Goal: Task Accomplishment & Management: Use online tool/utility

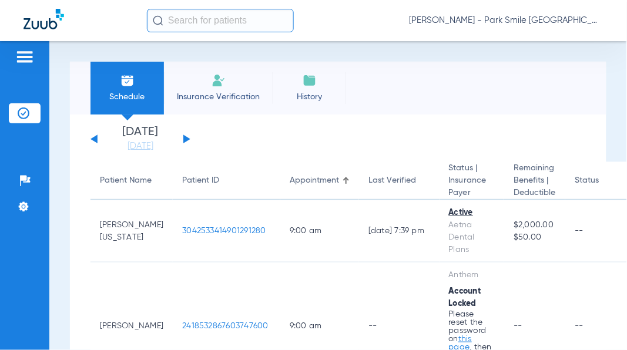
click at [149, 144] on link "[DATE]" at bounding box center [140, 146] width 71 height 12
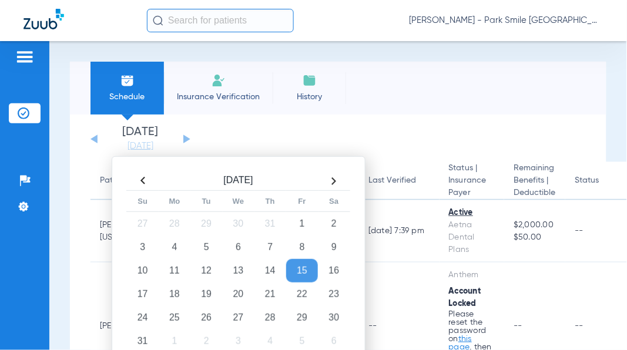
click at [238, 298] on td "20" at bounding box center [238, 295] width 32 height 24
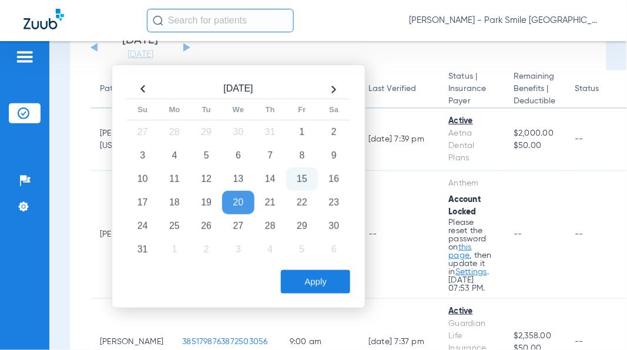
scroll to position [130, 0]
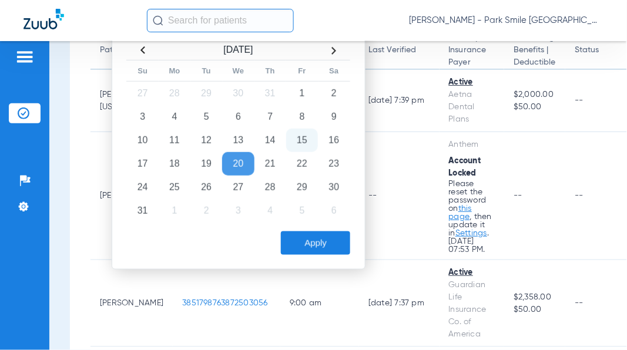
click at [309, 239] on button "Apply" at bounding box center [315, 244] width 69 height 24
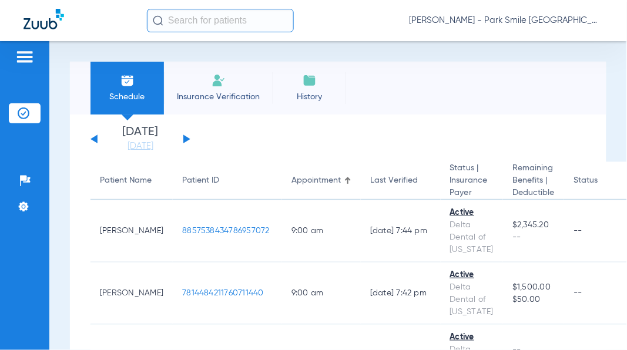
click at [359, 25] on div "[PERSON_NAME] - Park Smile [GEOGRAPHIC_DATA]" at bounding box center [375, 21] width 457 height 24
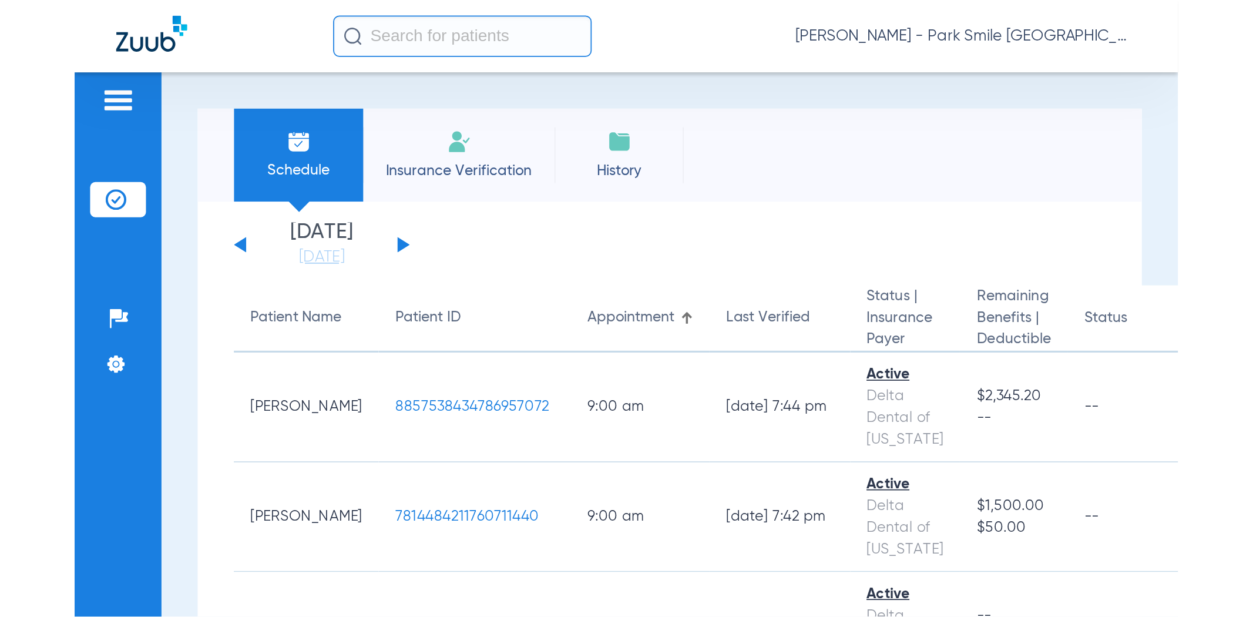
scroll to position [1685, 0]
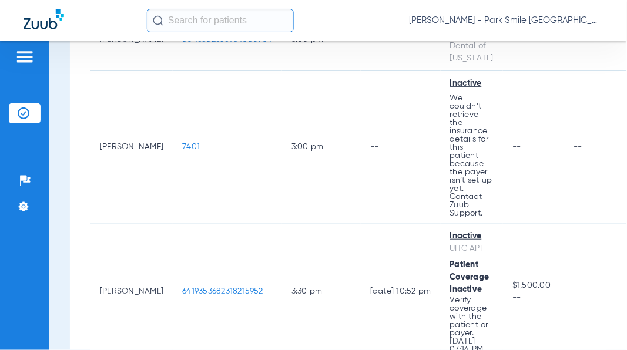
click at [182, 151] on span "7401" at bounding box center [191, 147] width 18 height 8
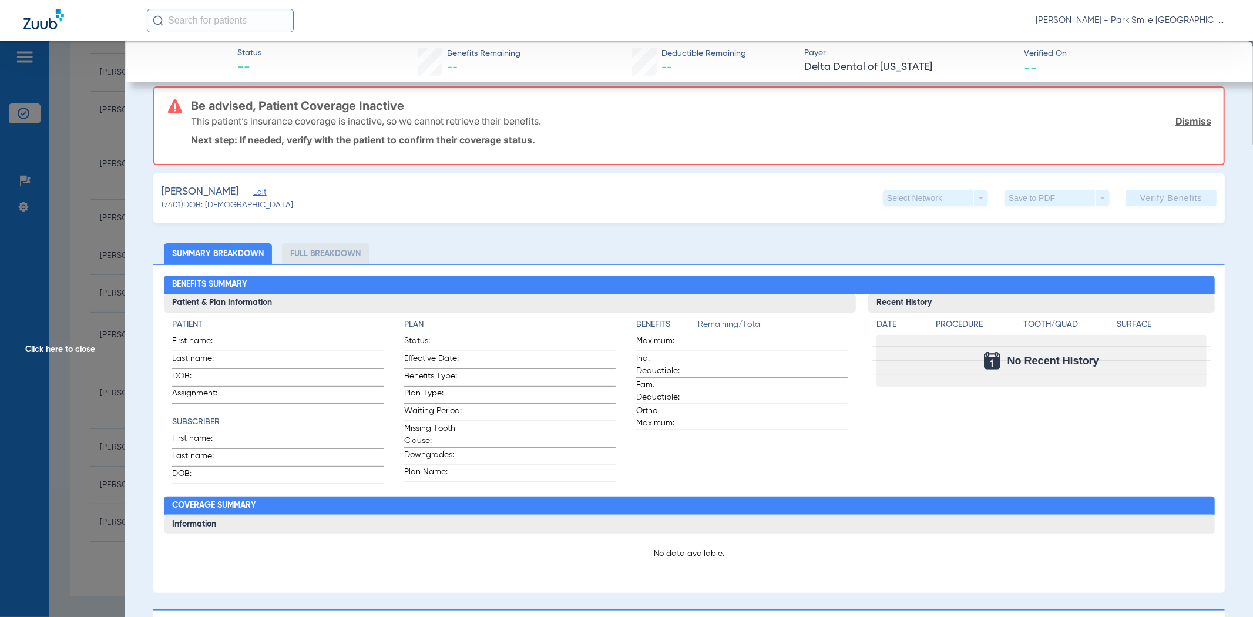
scroll to position [0, 0]
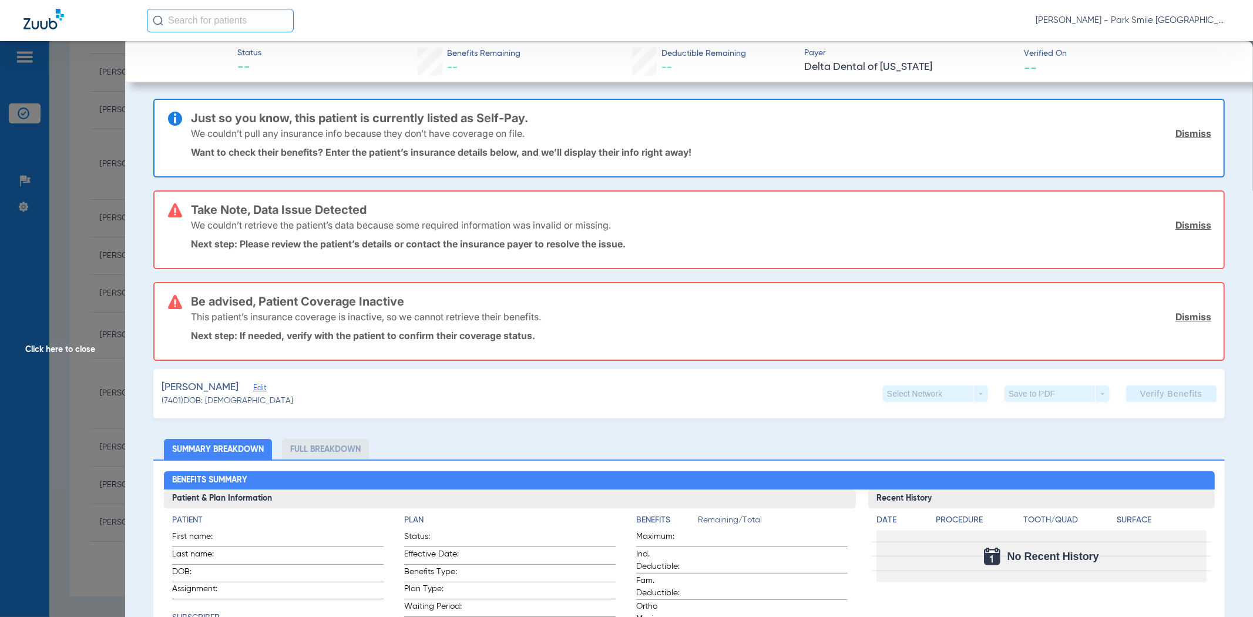
drag, startPoint x: 1178, startPoint y: 131, endPoint x: 1119, endPoint y: 170, distance: 70.7
click at [626, 131] on link "Dismiss" at bounding box center [1194, 134] width 36 height 12
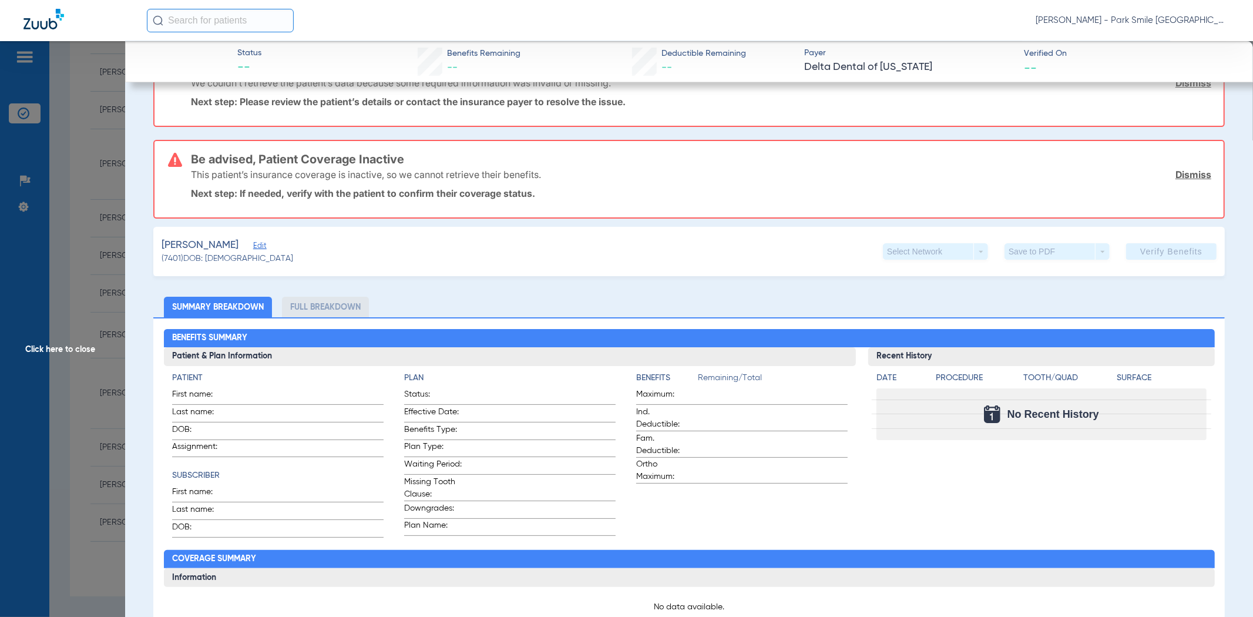
scroll to position [65, 0]
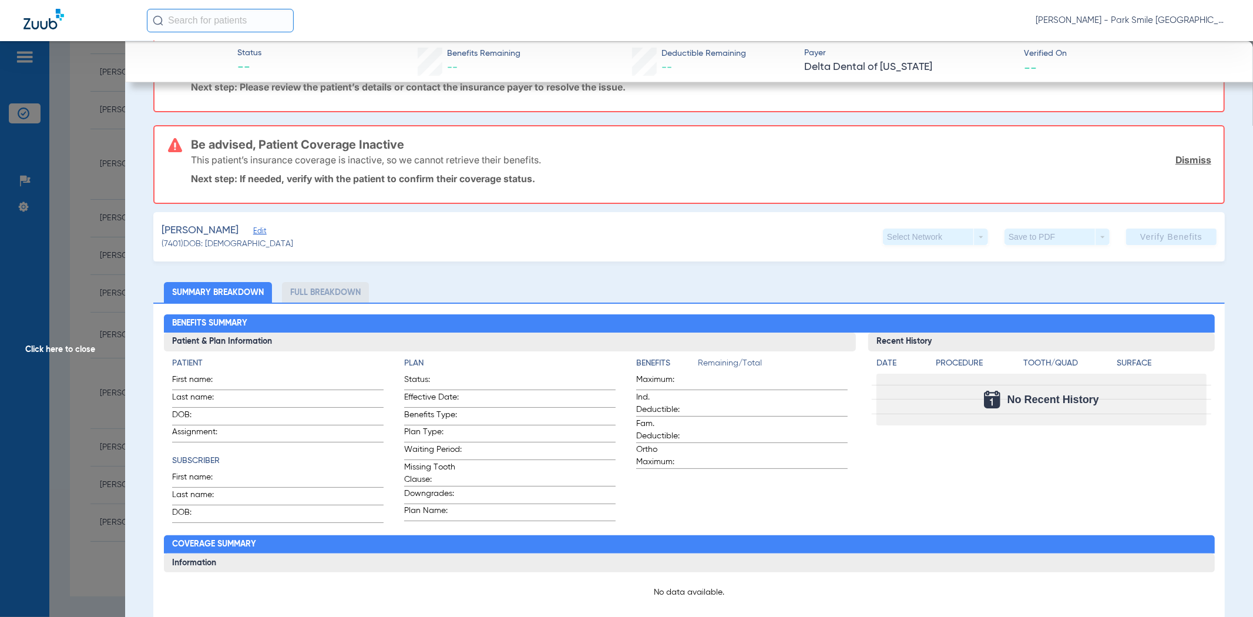
click at [264, 232] on span "Edit" at bounding box center [258, 232] width 11 height 11
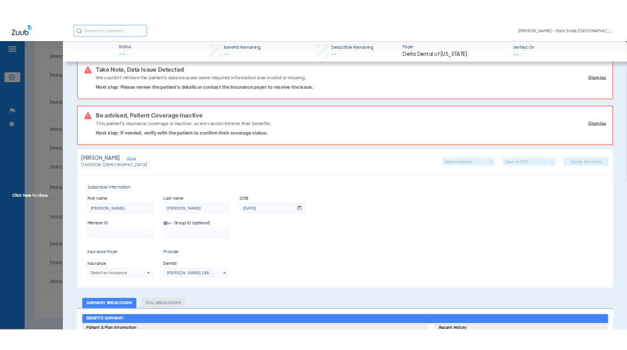
scroll to position [0, 0]
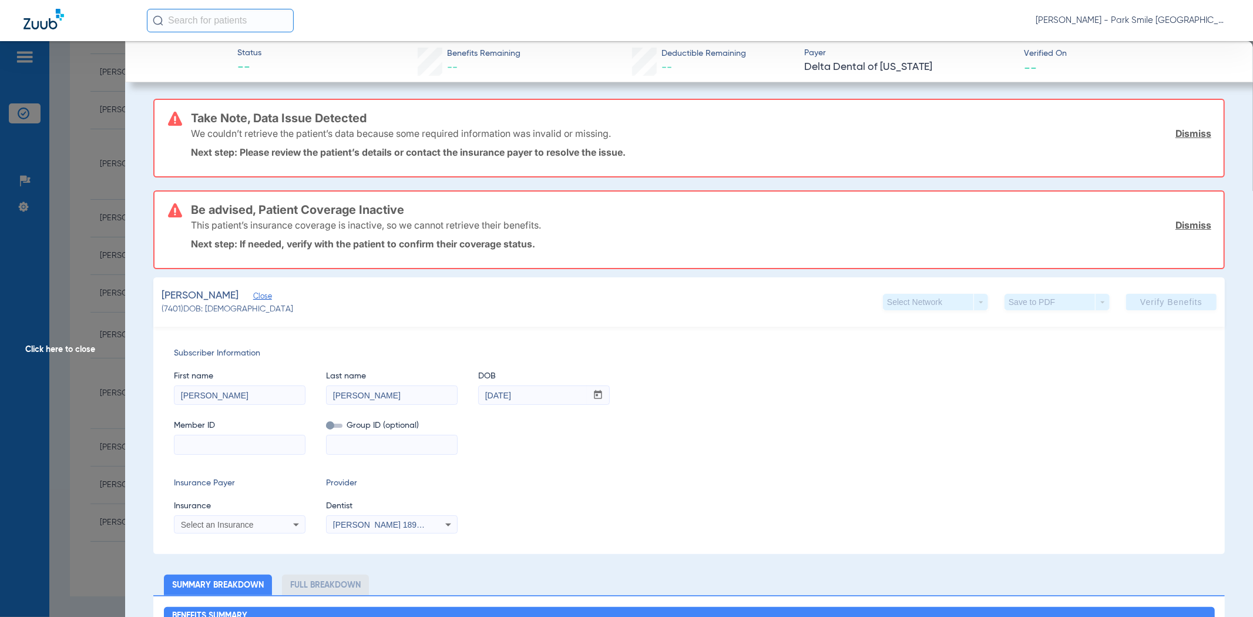
click at [56, 326] on span "Click here to close" at bounding box center [62, 349] width 125 height 617
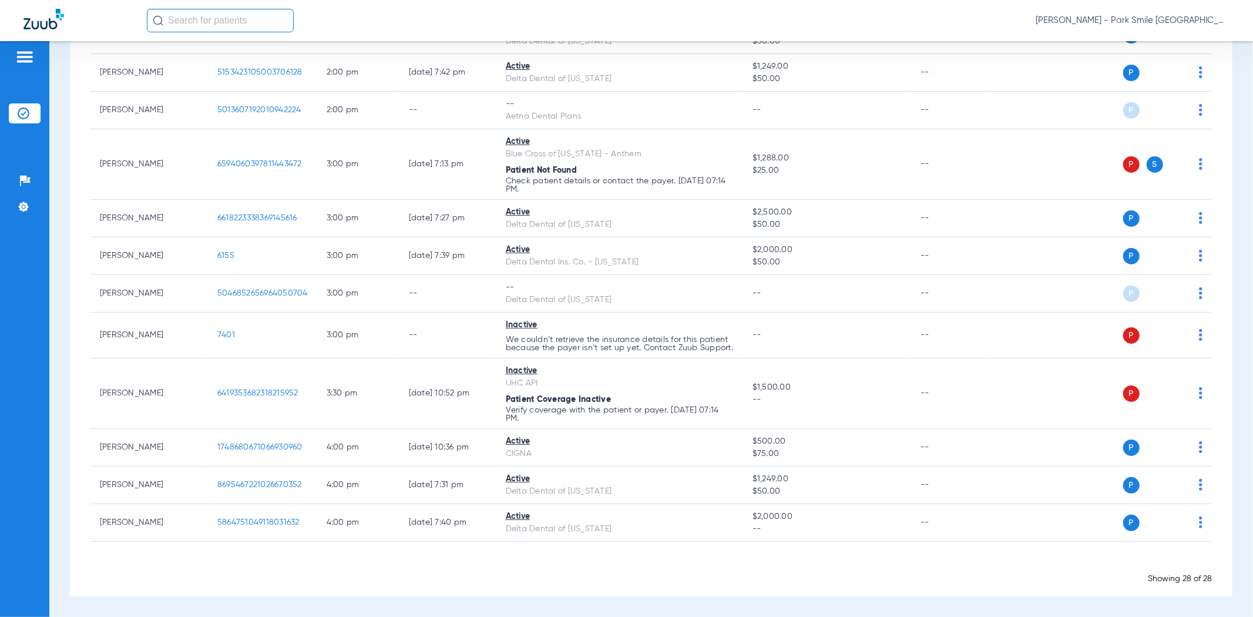
click at [626, 330] on td "P S" at bounding box center [1102, 336] width 222 height 46
click at [626, 330] on img at bounding box center [1201, 335] width 4 height 12
click at [626, 350] on span "Verify Now" at bounding box center [1155, 377] width 55 height 8
click at [626, 330] on img at bounding box center [1201, 335] width 4 height 12
click at [626, 350] on span "Verify Now" at bounding box center [1155, 377] width 55 height 8
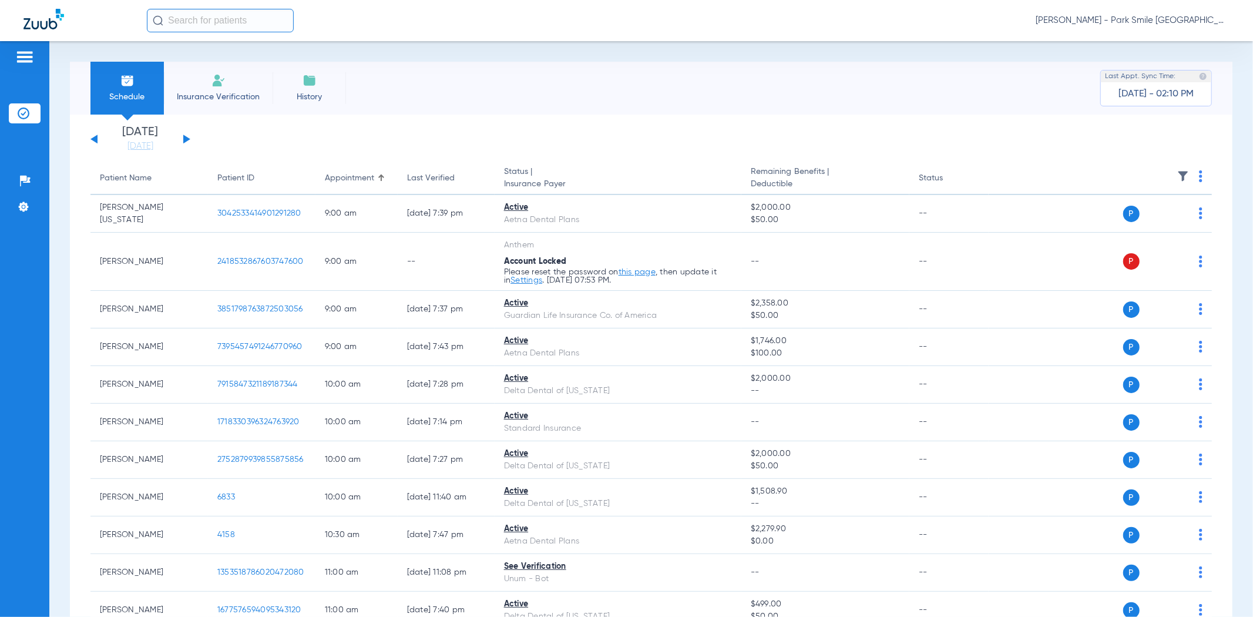
click at [142, 146] on link "[DATE]" at bounding box center [140, 146] width 71 height 12
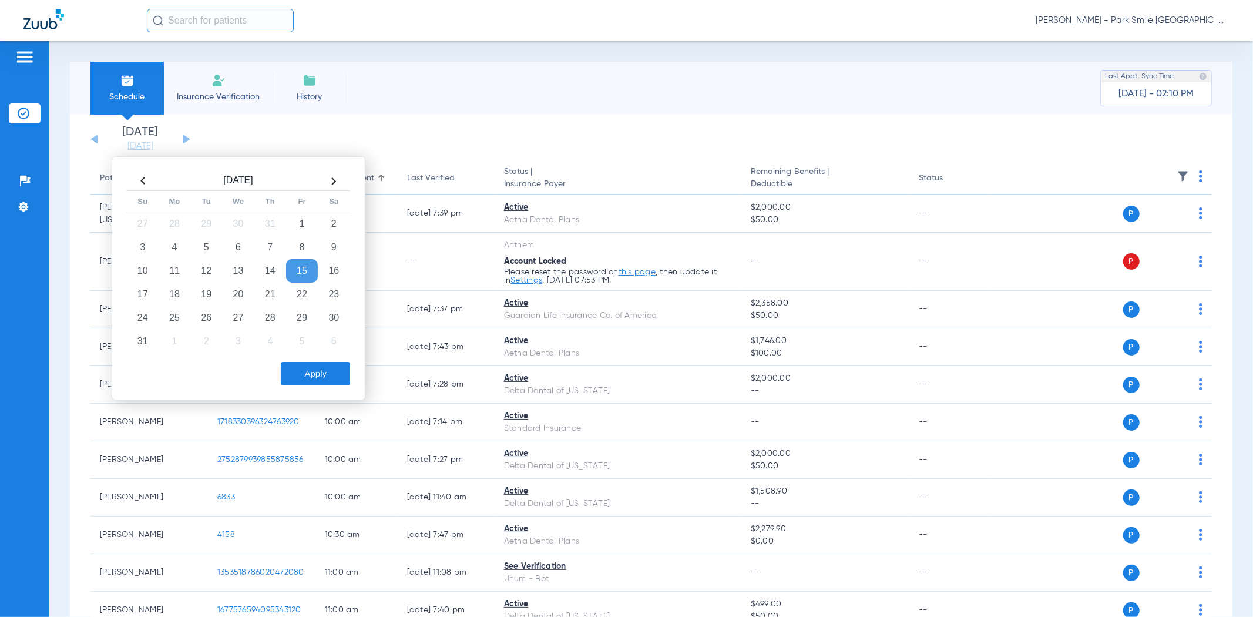
click at [239, 293] on td "20" at bounding box center [238, 295] width 32 height 24
click at [306, 350] on button "Apply" at bounding box center [315, 374] width 69 height 24
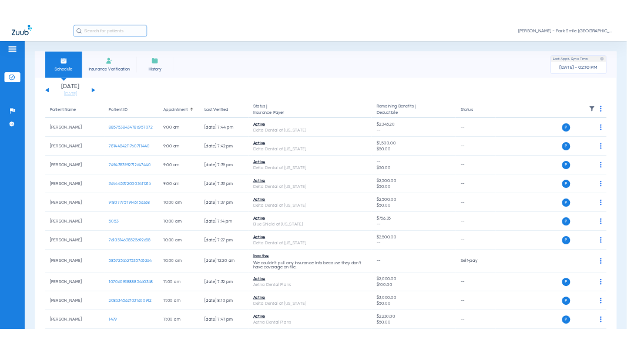
scroll to position [799, 0]
